Goal: Information Seeking & Learning: Learn about a topic

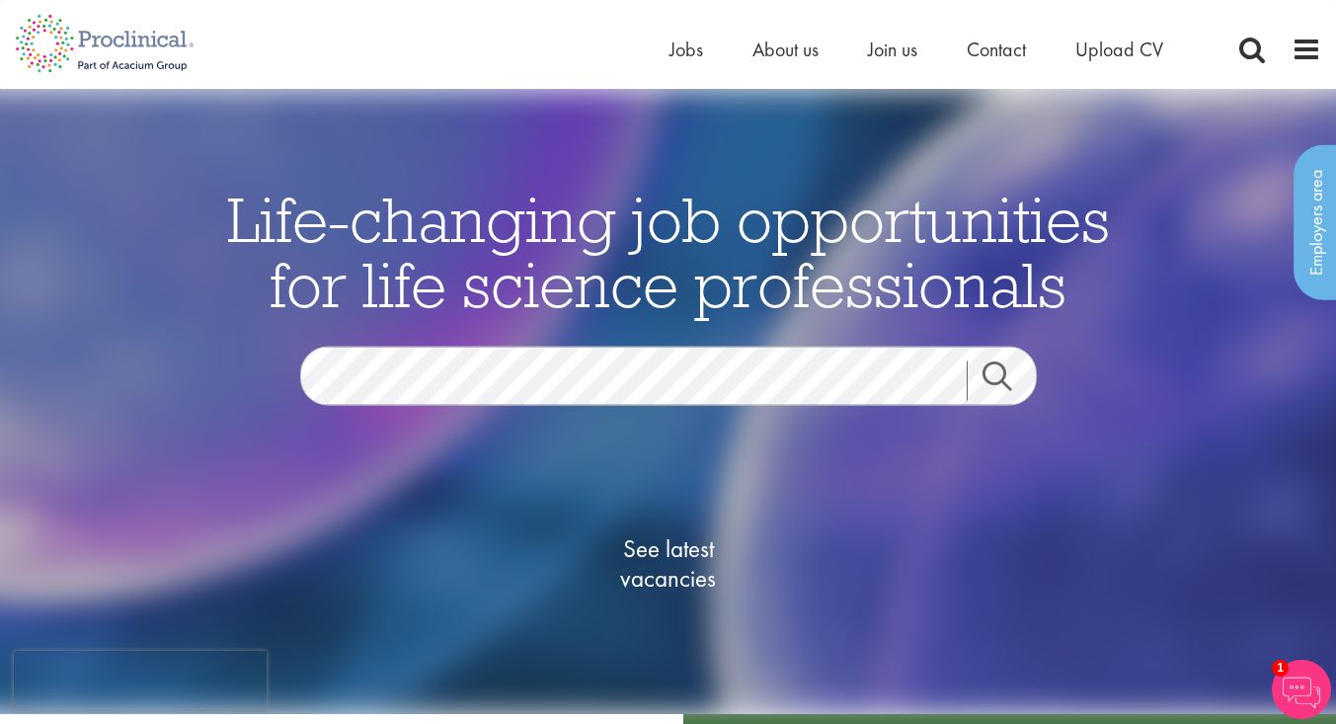
click at [848, 130] on img at bounding box center [668, 401] width 1420 height 625
click at [786, 44] on span "About us" at bounding box center [786, 50] width 66 height 26
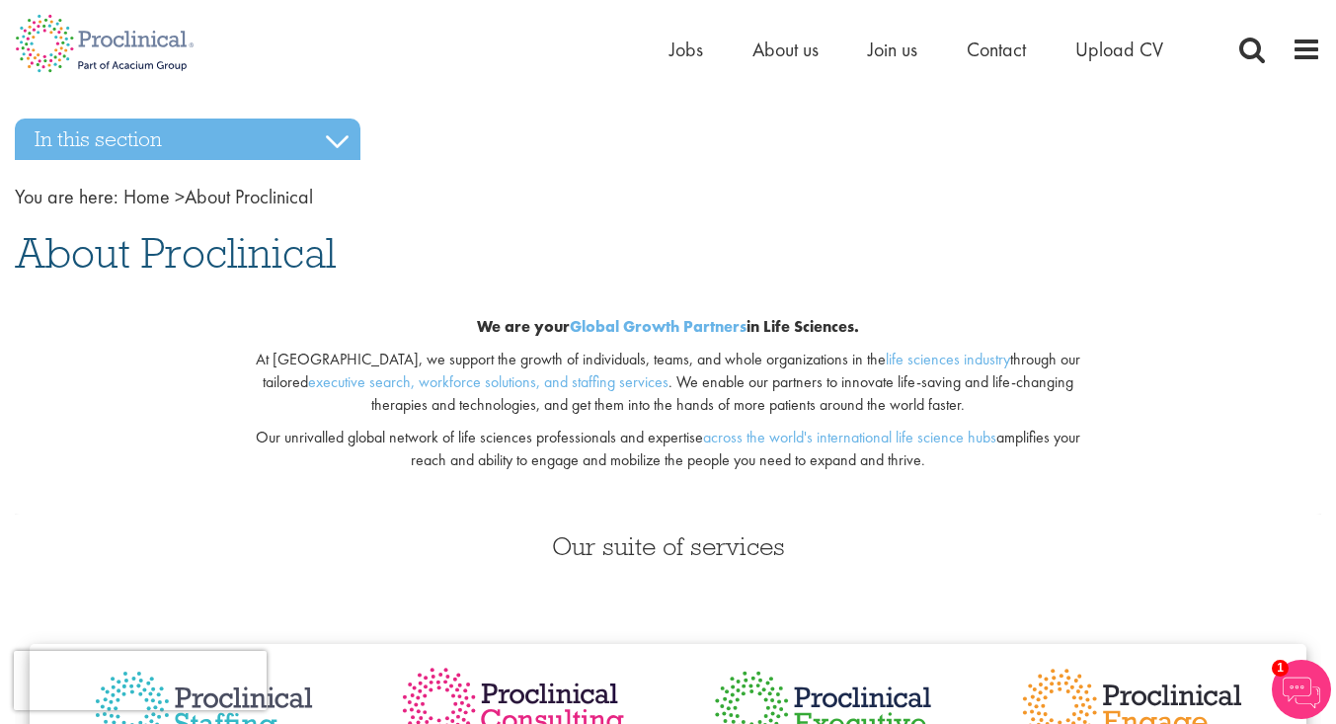
scroll to position [1, 0]
click at [942, 258] on h1 "About Proclinical" at bounding box center [668, 251] width 1307 height 43
click at [902, 231] on h1 "About Proclinical" at bounding box center [668, 251] width 1307 height 43
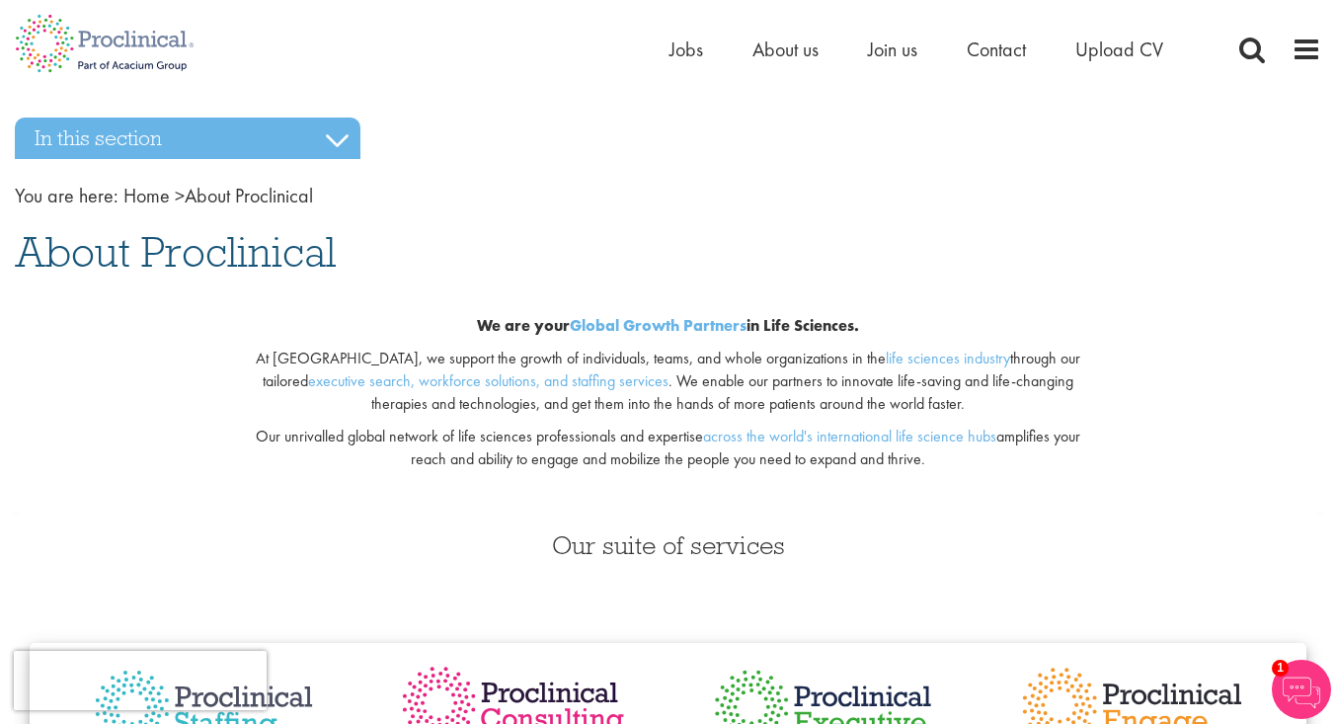
click at [934, 198] on nav "You are here: Home > About Proclinical" at bounding box center [668, 196] width 1307 height 29
click at [1311, 40] on span at bounding box center [1307, 50] width 30 height 30
click at [1298, 53] on span at bounding box center [1307, 50] width 30 height 30
click at [1303, 39] on span at bounding box center [1307, 50] width 30 height 30
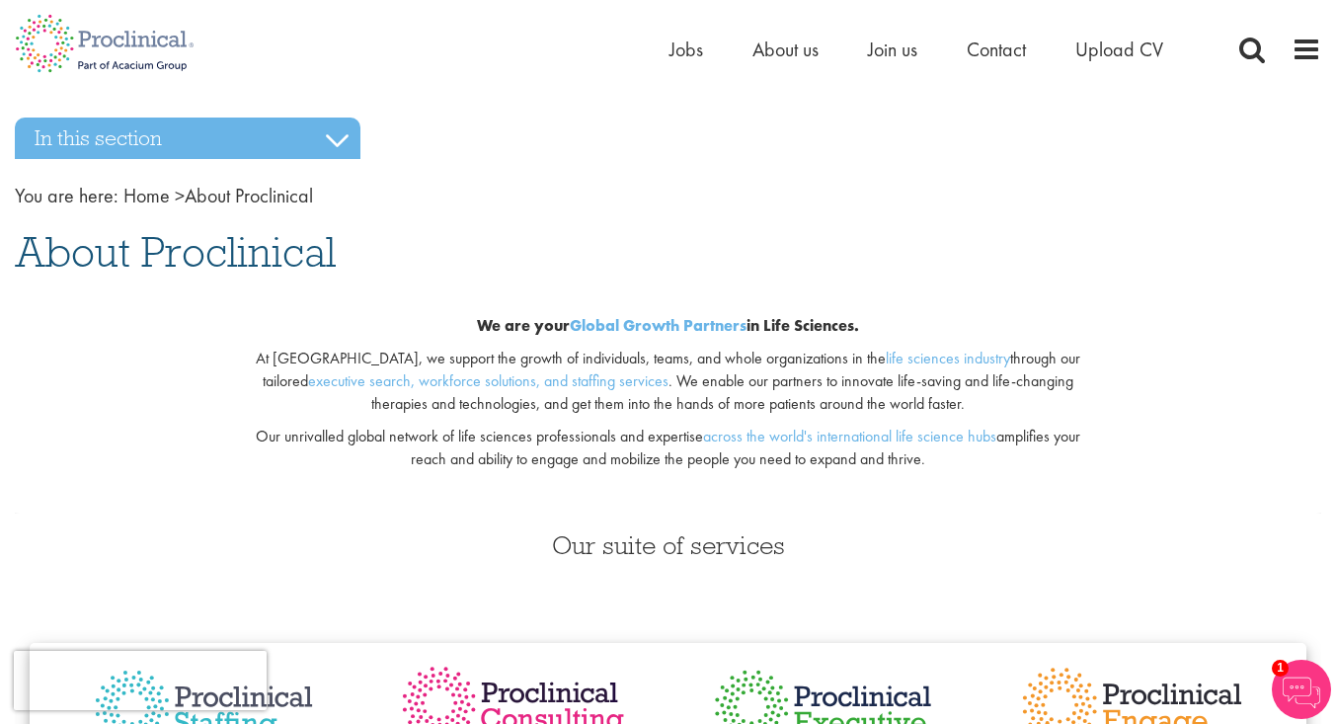
click at [694, 47] on span "Jobs" at bounding box center [687, 50] width 34 height 26
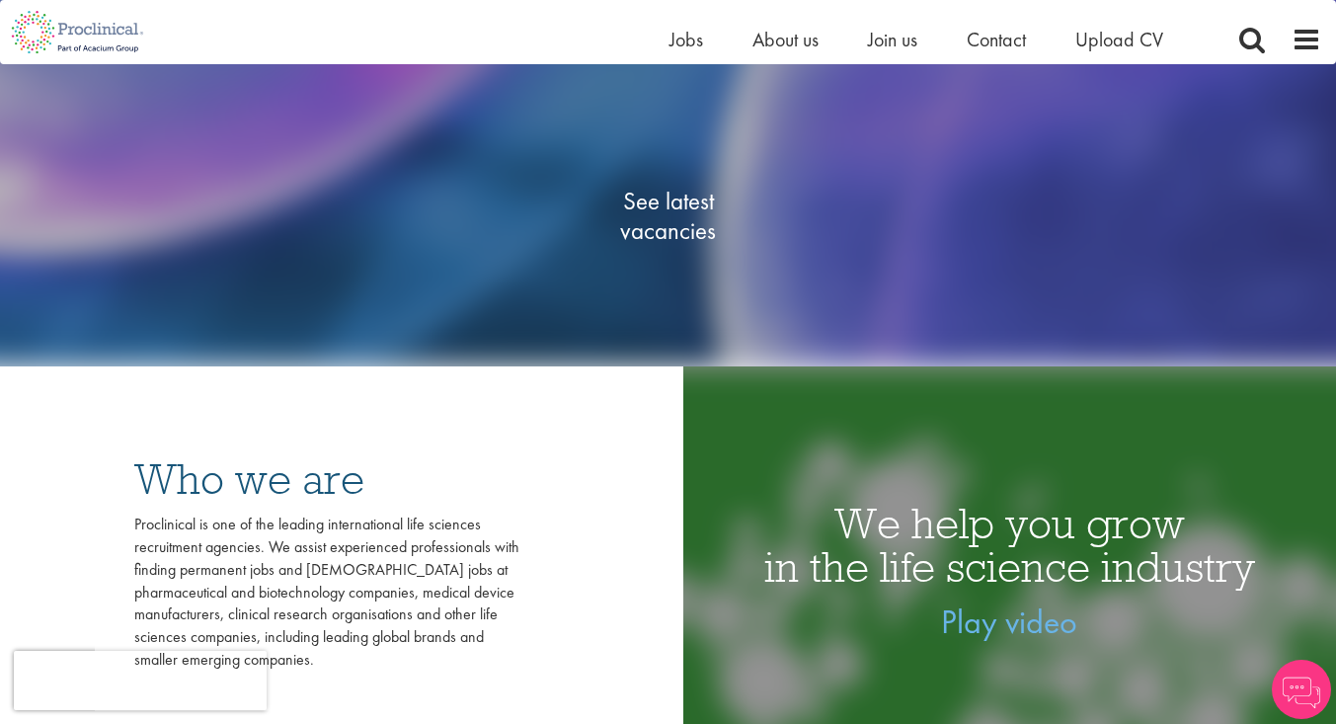
scroll to position [203, 0]
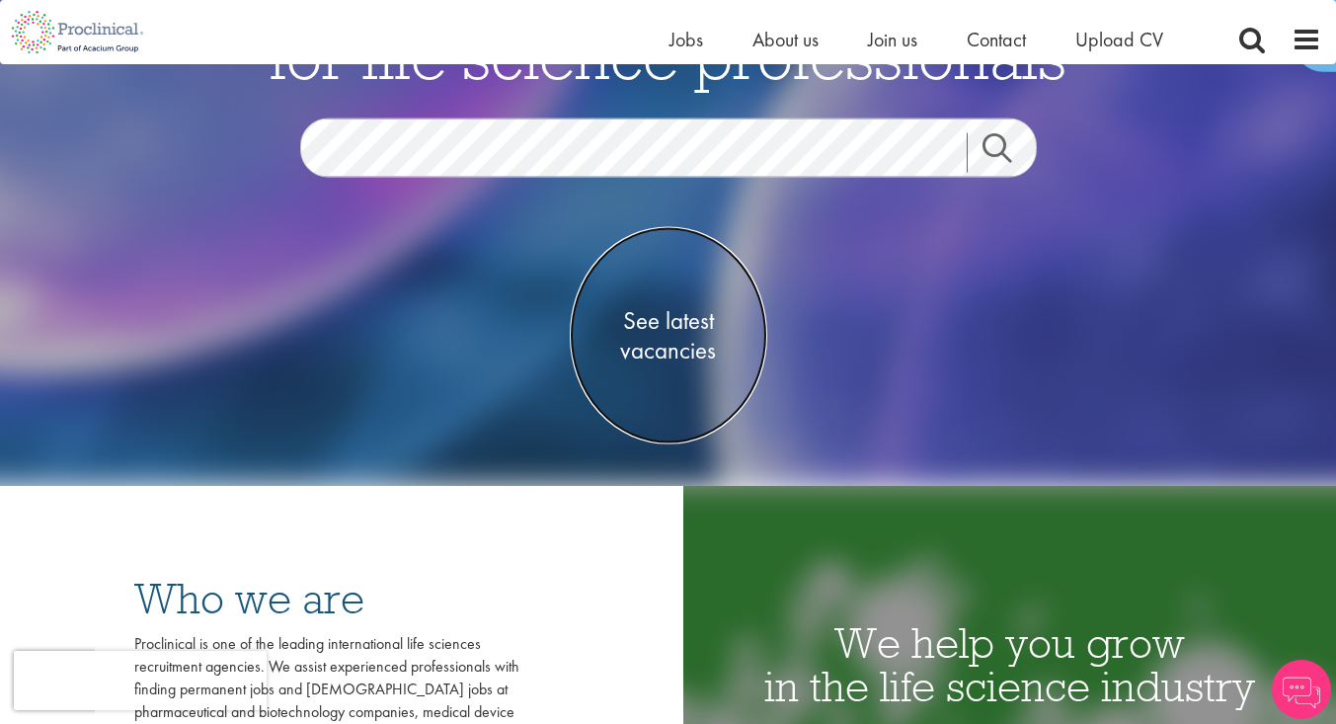
click at [668, 349] on span "See latest vacancies" at bounding box center [669, 335] width 198 height 59
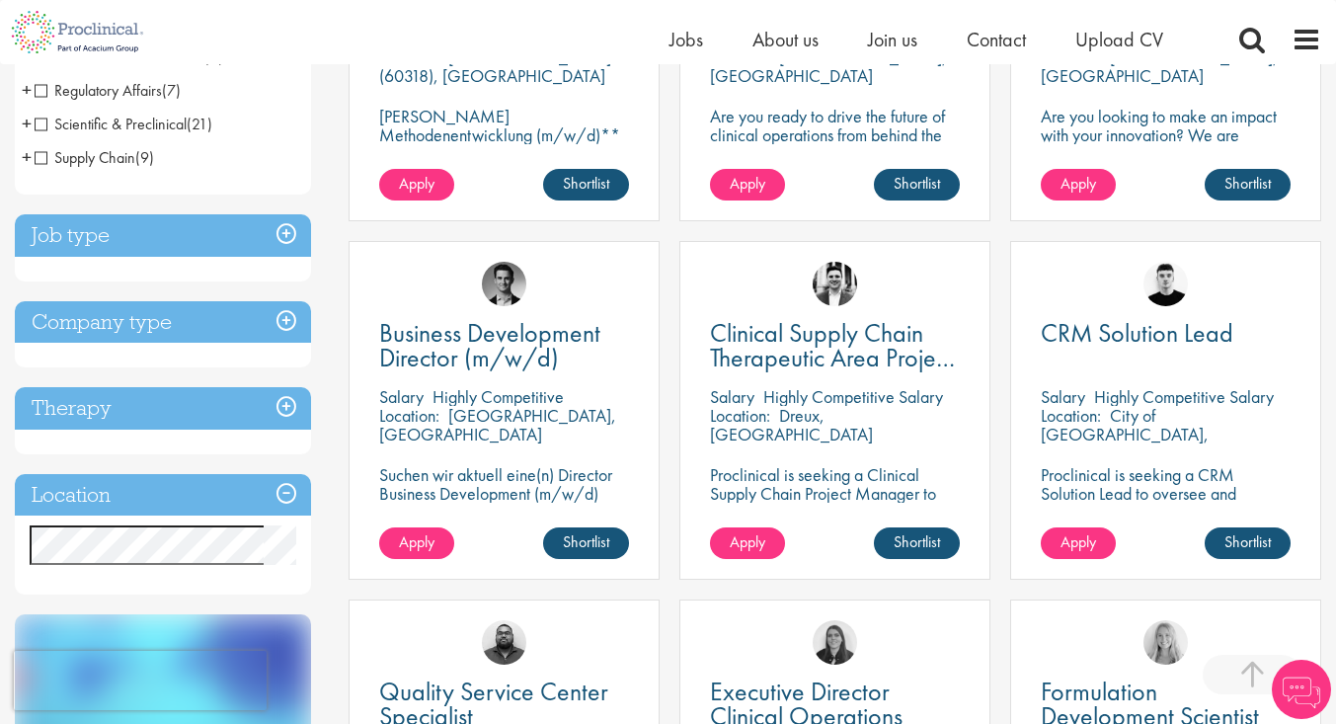
scroll to position [573, 0]
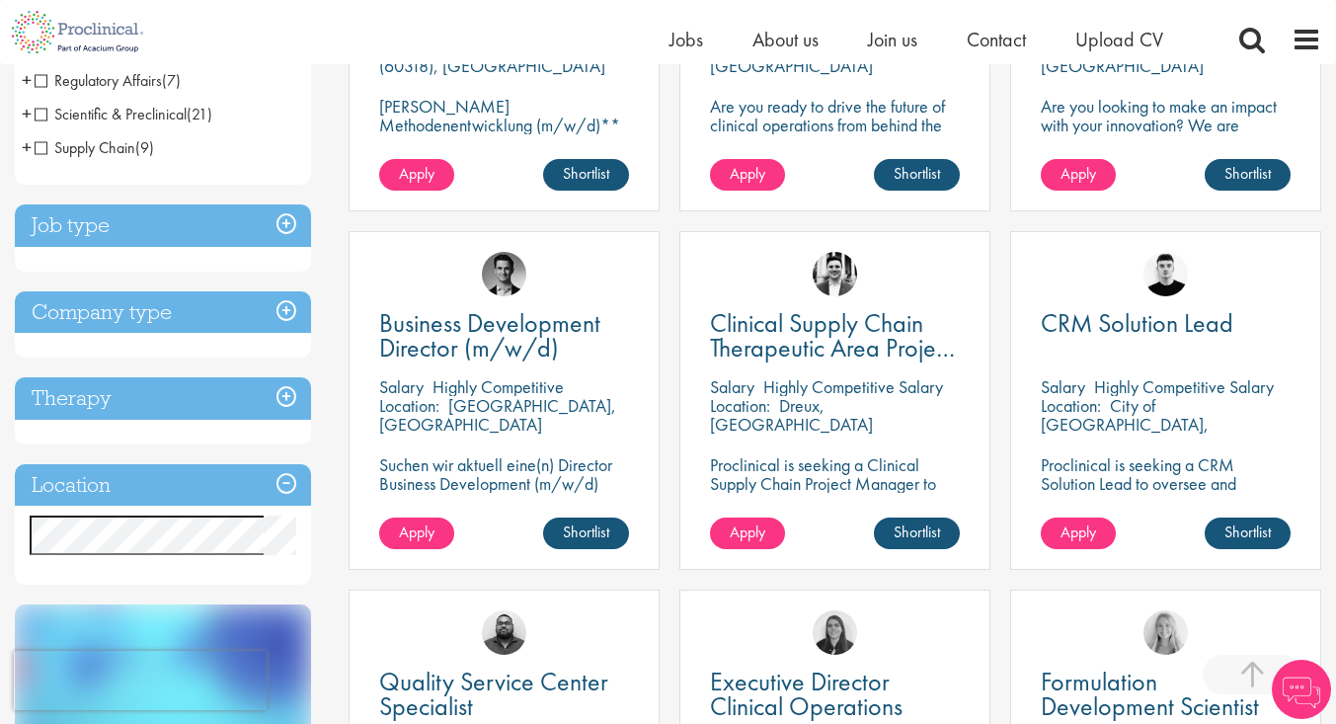
click at [239, 261] on div "Job type Permanent (66) Contract (78)" at bounding box center [163, 237] width 296 height 67
click at [227, 234] on h3 "Job type" at bounding box center [163, 225] width 296 height 42
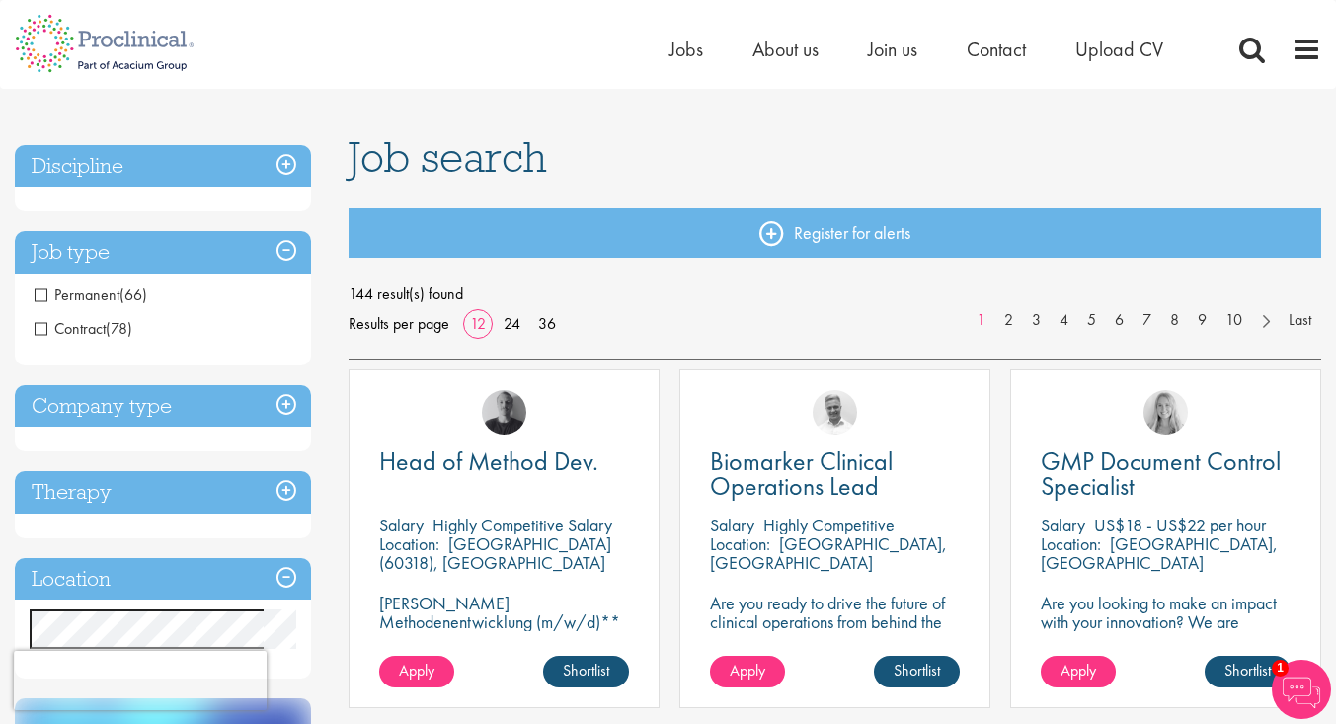
scroll to position [0, 0]
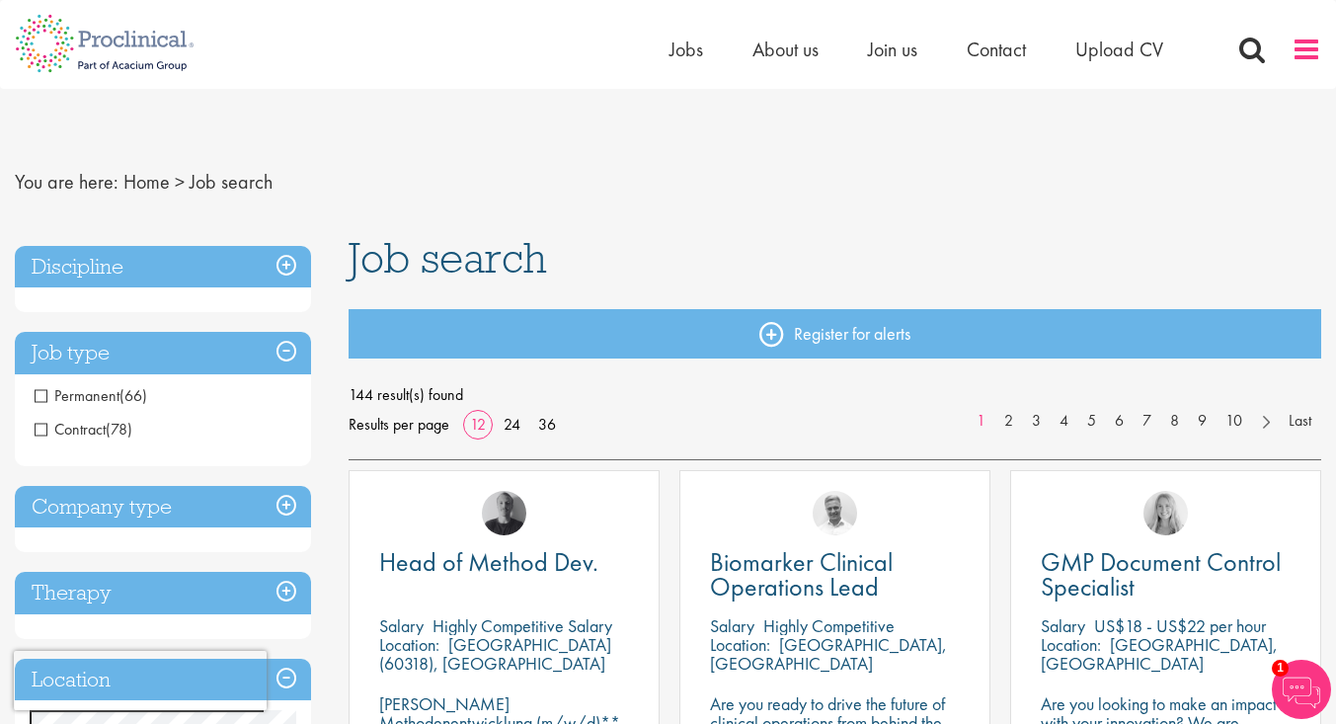
click at [1292, 42] on span at bounding box center [1307, 50] width 30 height 30
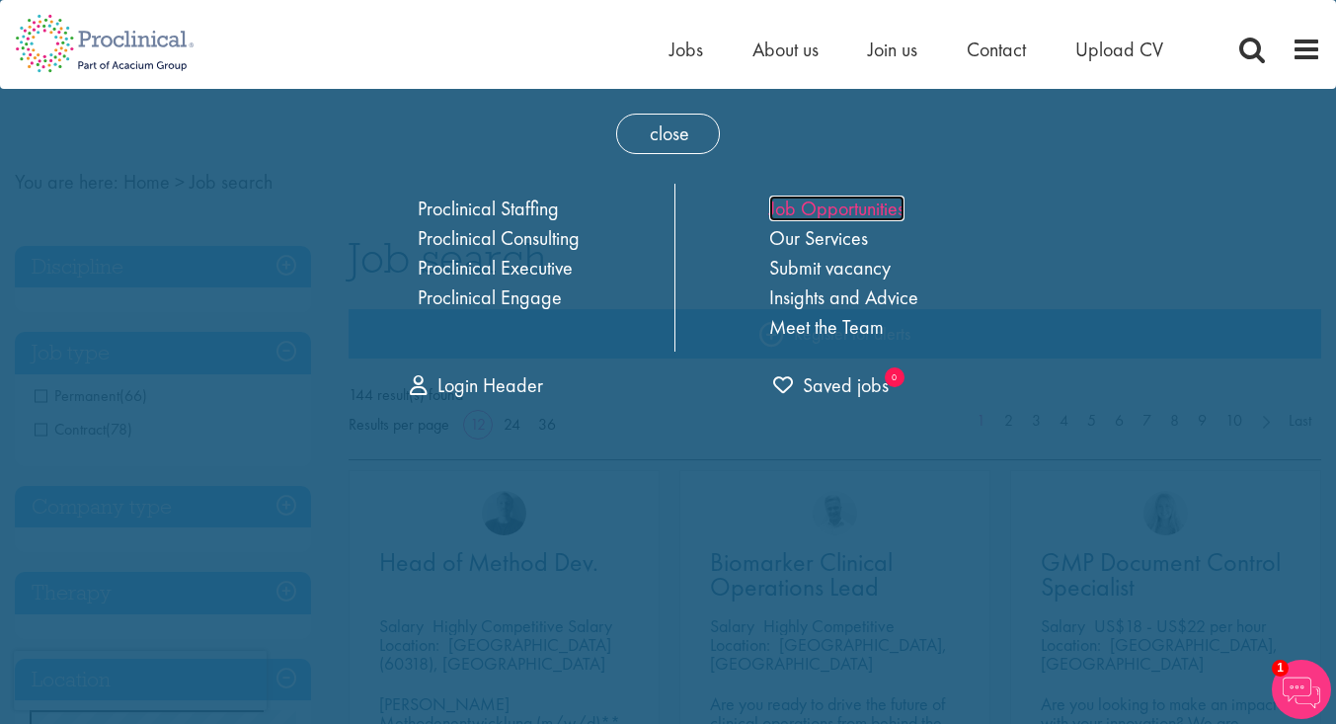
click at [859, 209] on link "Job Opportunities" at bounding box center [836, 209] width 135 height 26
